Goal: Information Seeking & Learning: Learn about a topic

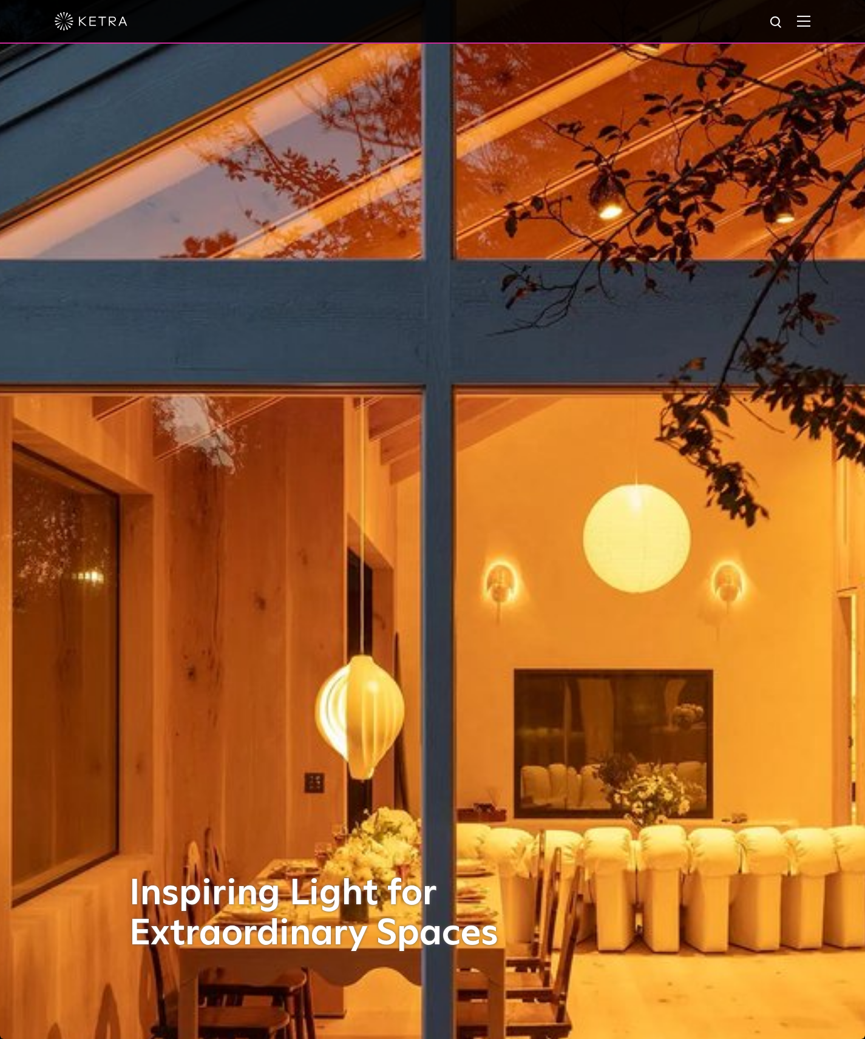
scroll to position [7, 0]
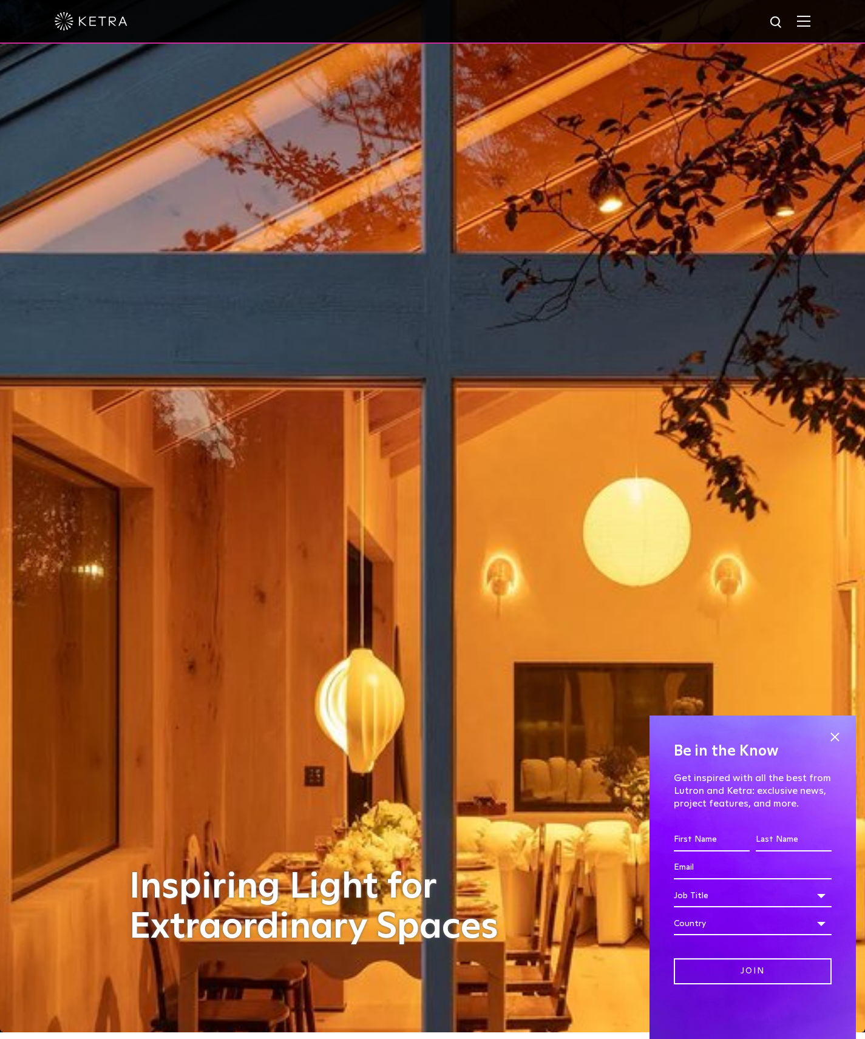
click at [800, 24] on img at bounding box center [803, 21] width 13 height 12
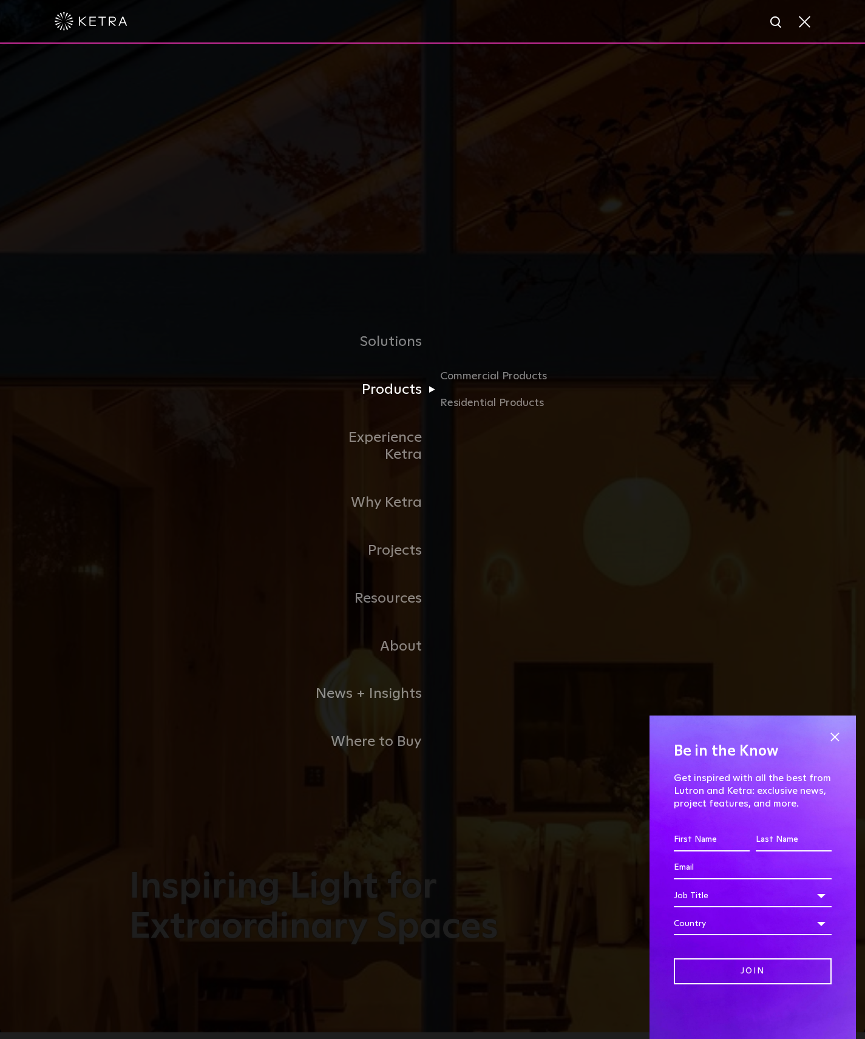
click at [373, 406] on link "Products" at bounding box center [370, 390] width 124 height 48
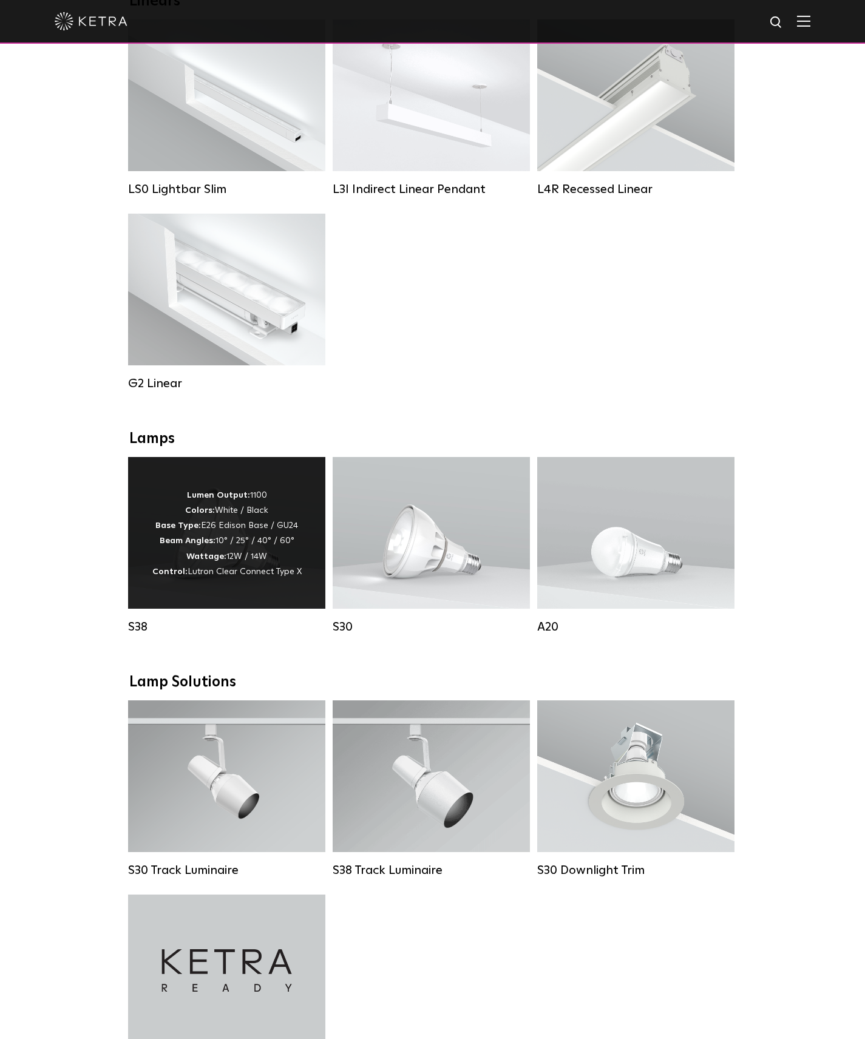
scroll to position [492, 0]
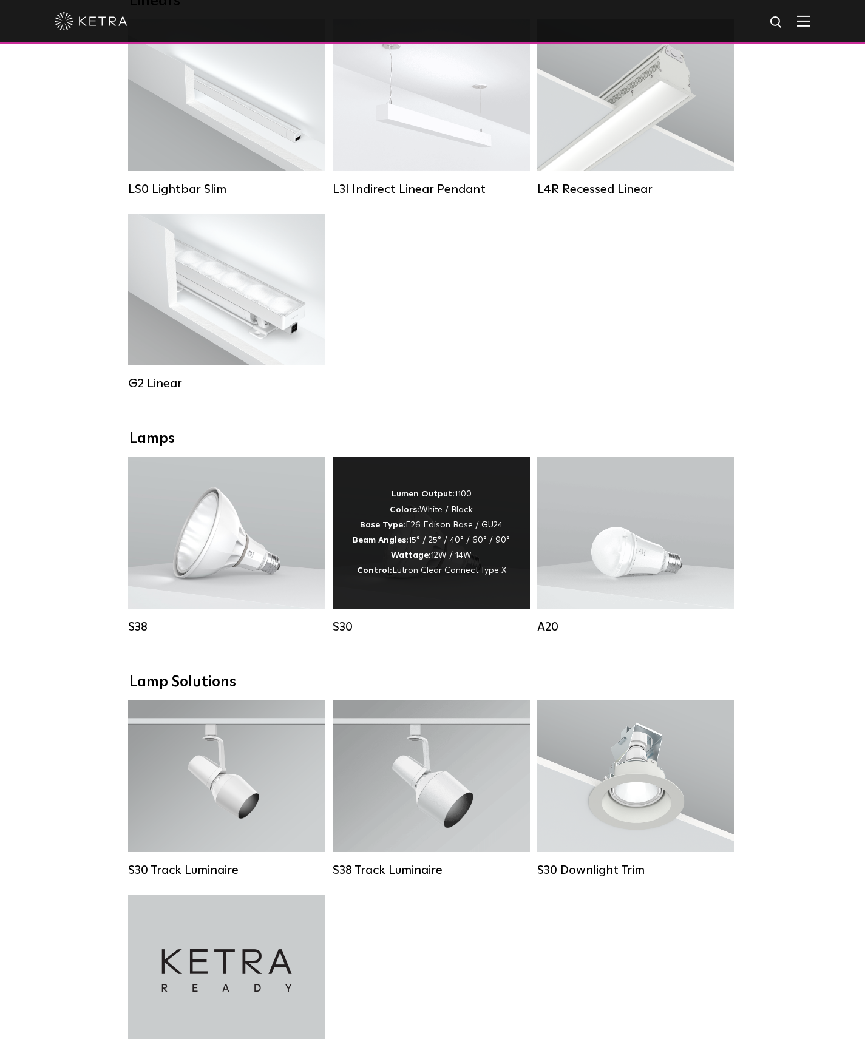
click at [436, 551] on div "Lumen Output: 1100 Colors: White / Black Base Type: E26 Edison Base / GU24 Beam…" at bounding box center [431, 533] width 157 height 92
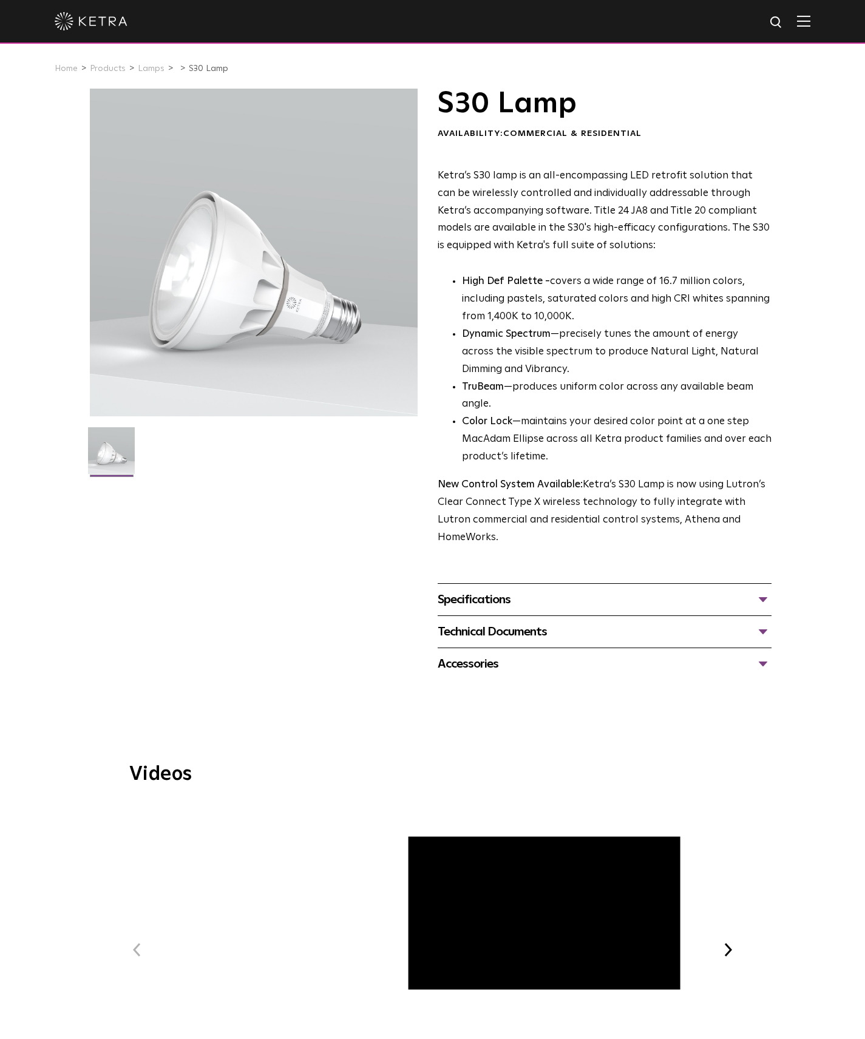
click at [507, 590] on div "Specifications" at bounding box center [605, 599] width 334 height 19
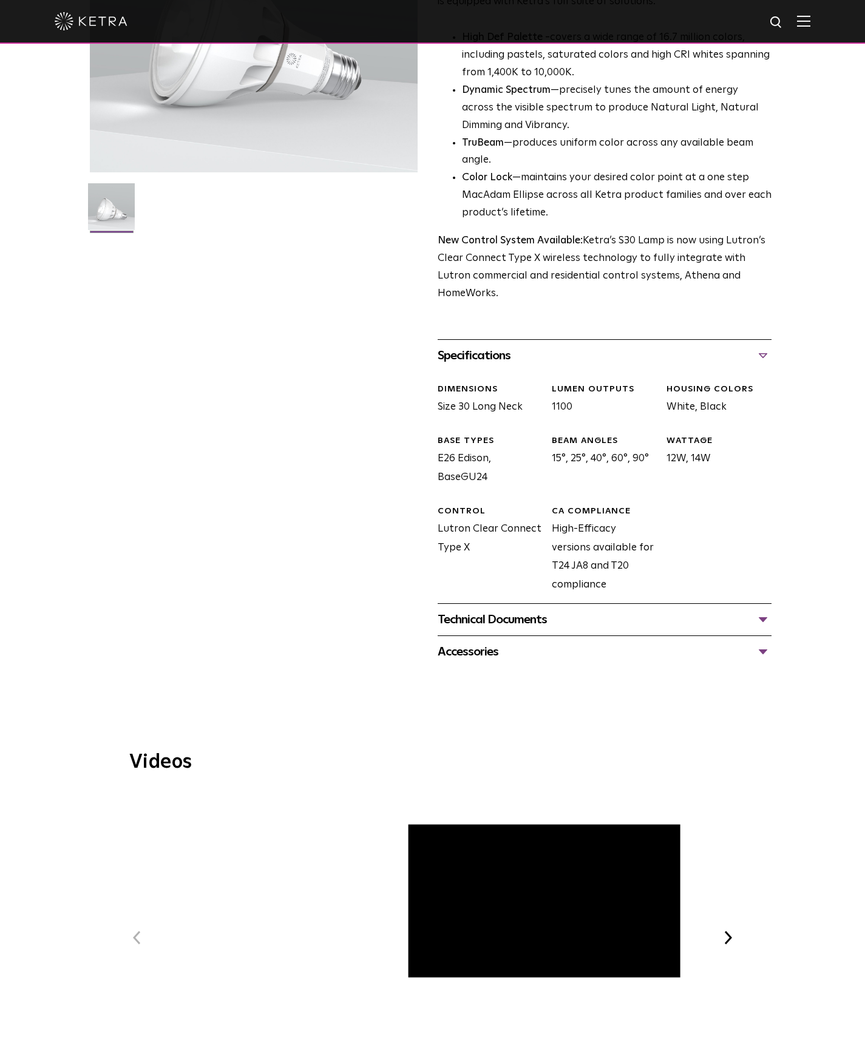
scroll to position [256, 0]
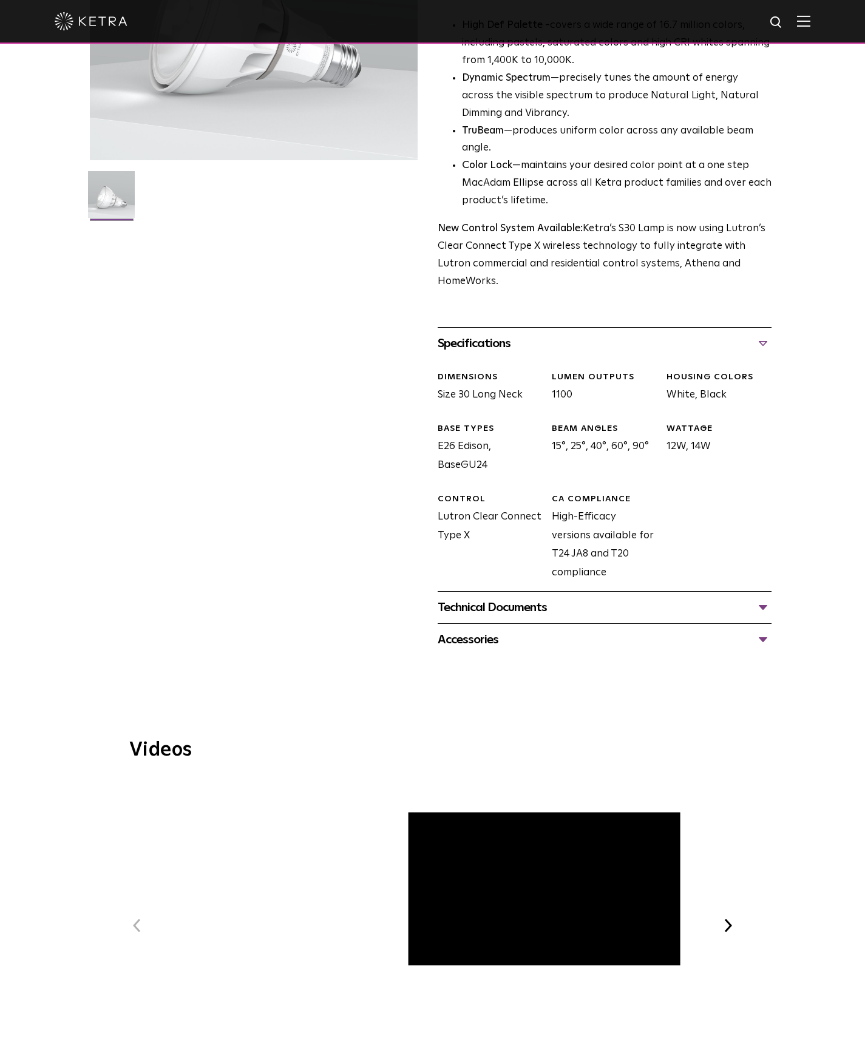
click at [481, 598] on div "Technical Documents" at bounding box center [605, 607] width 334 height 19
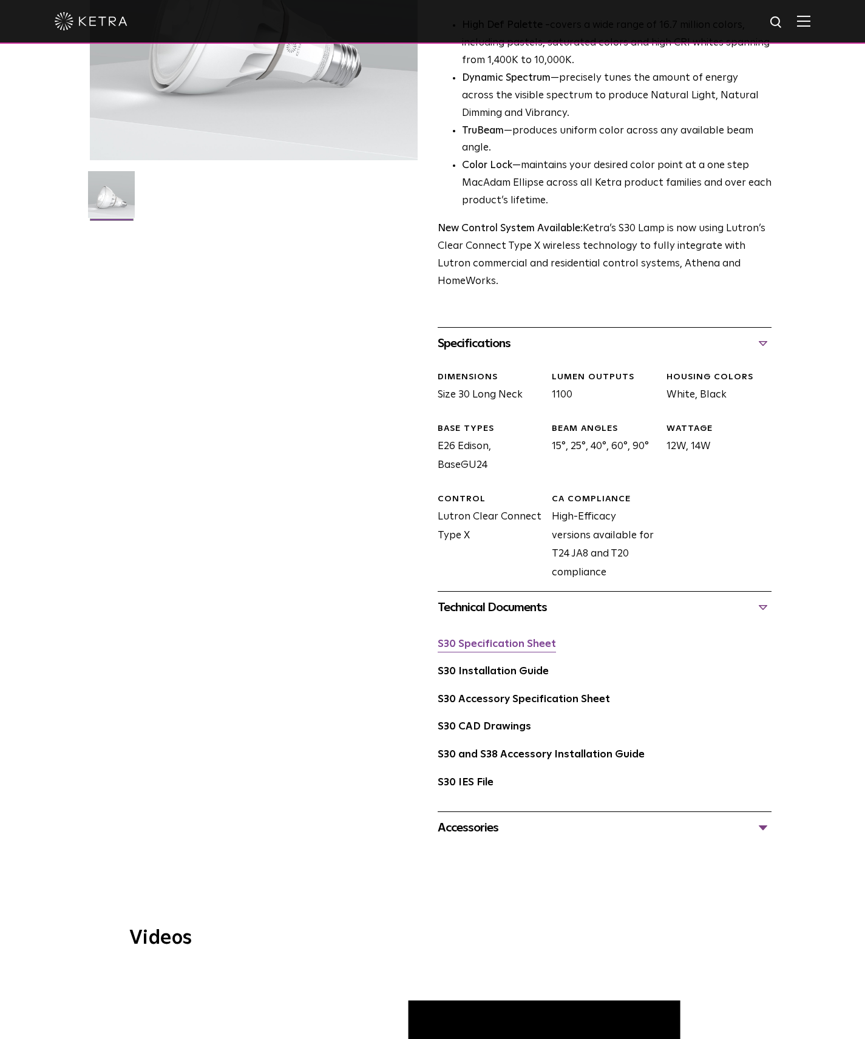
click at [471, 639] on link "S30 Specification Sheet" at bounding box center [497, 644] width 118 height 10
